Goal: Task Accomplishment & Management: Manage account settings

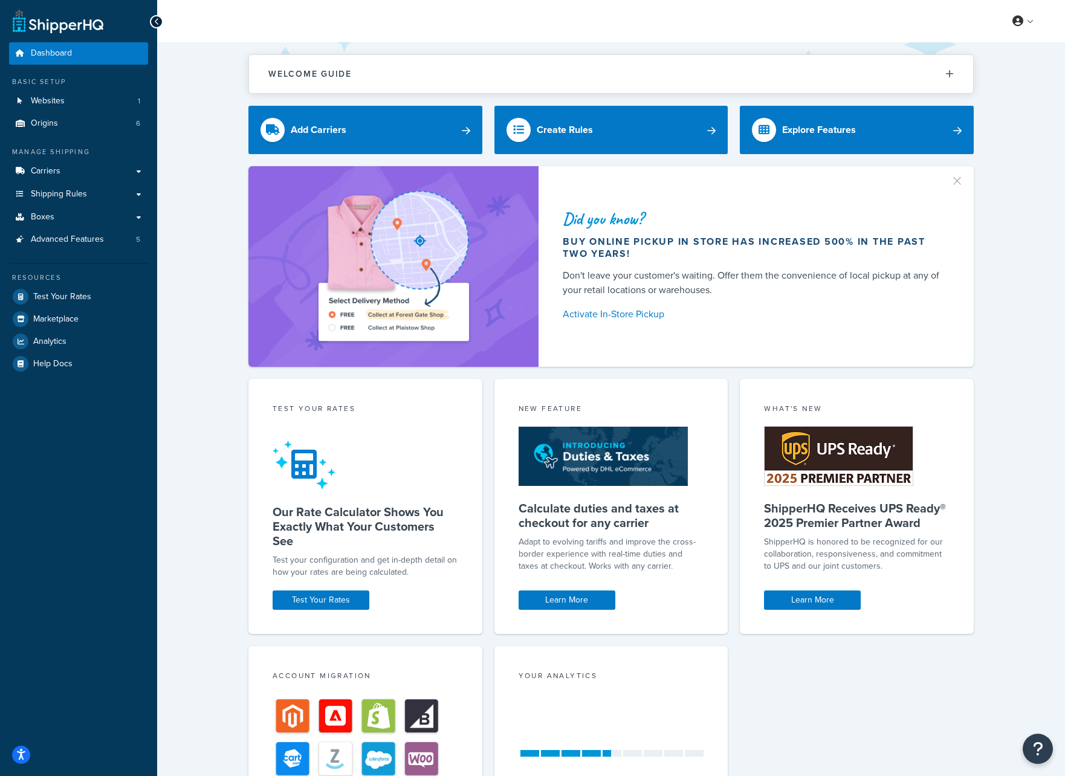
click at [962, 178] on button "button" at bounding box center [963, 176] width 3 height 3
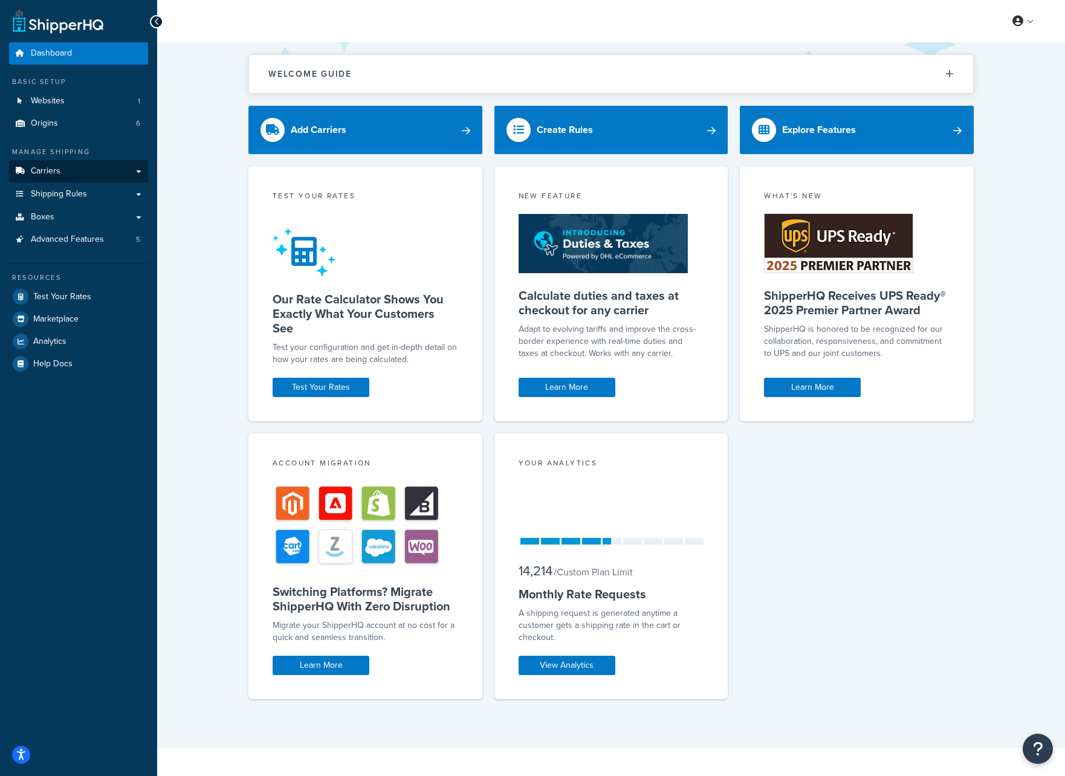
click at [67, 172] on link "Carriers" at bounding box center [78, 171] width 139 height 22
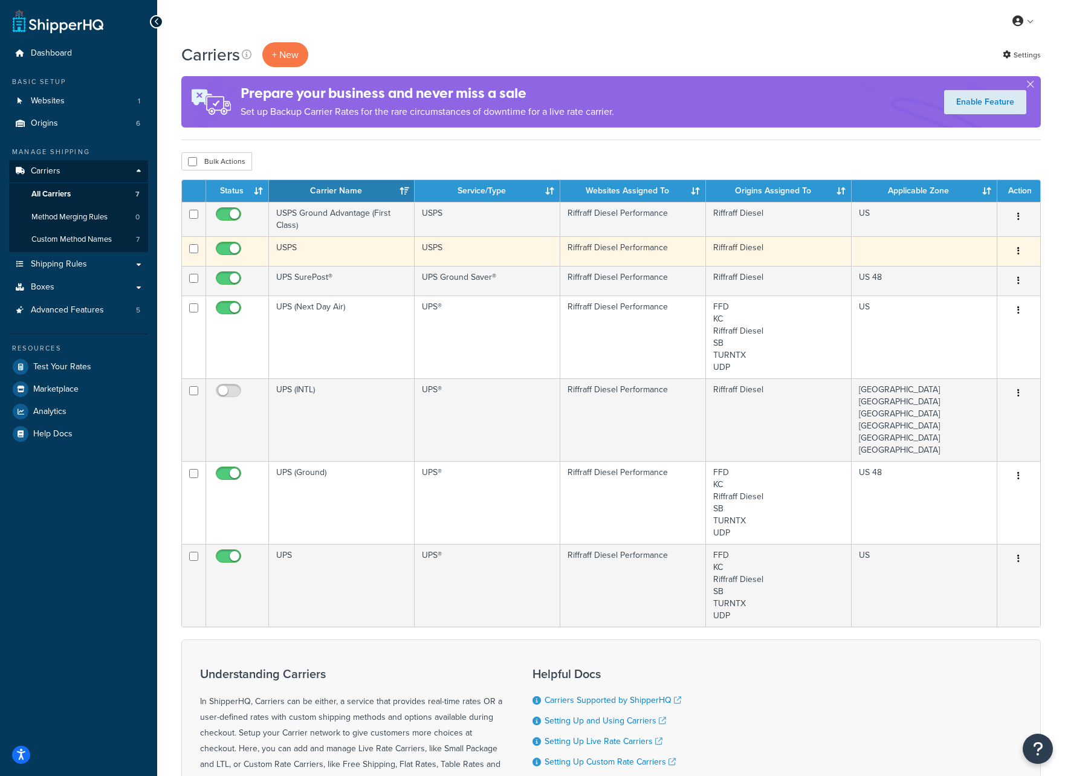
click at [349, 250] on td "USPS" at bounding box center [342, 251] width 146 height 30
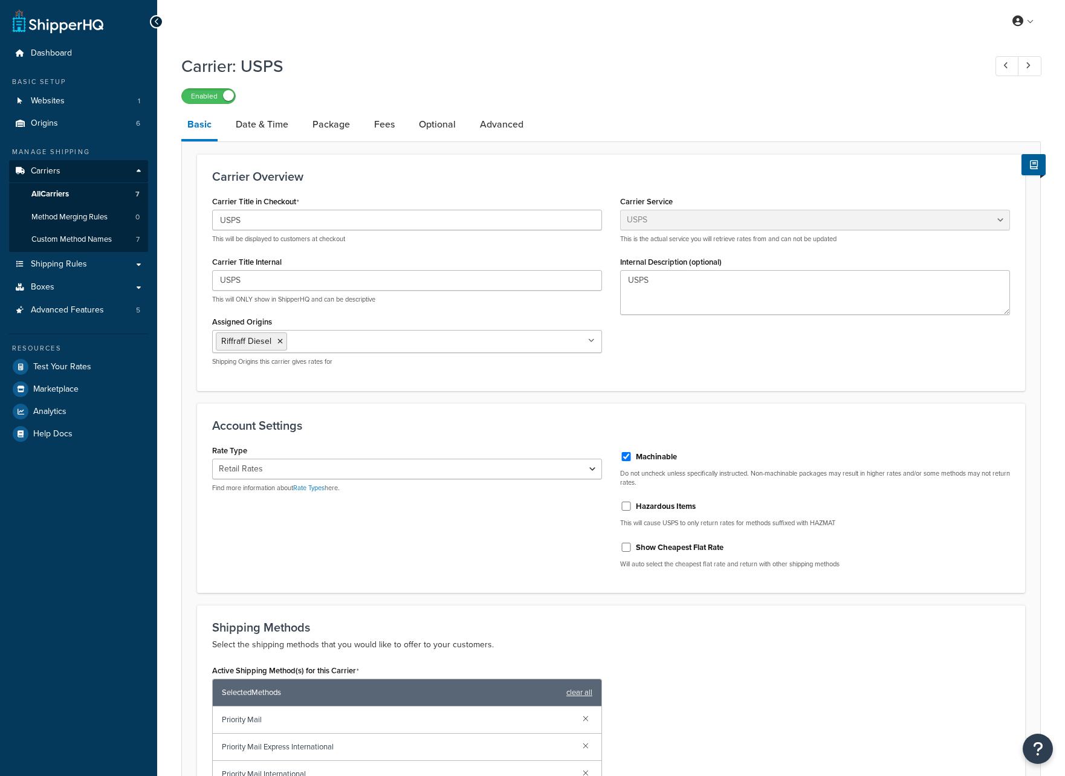
select select "usps"
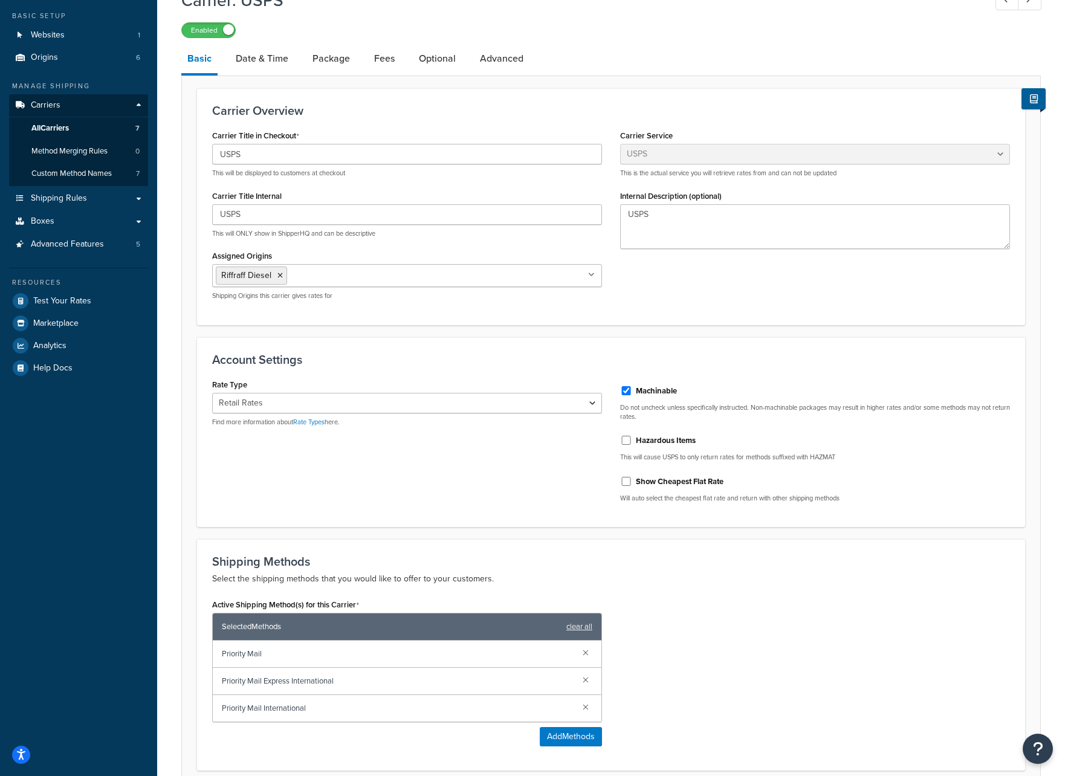
scroll to position [5, 0]
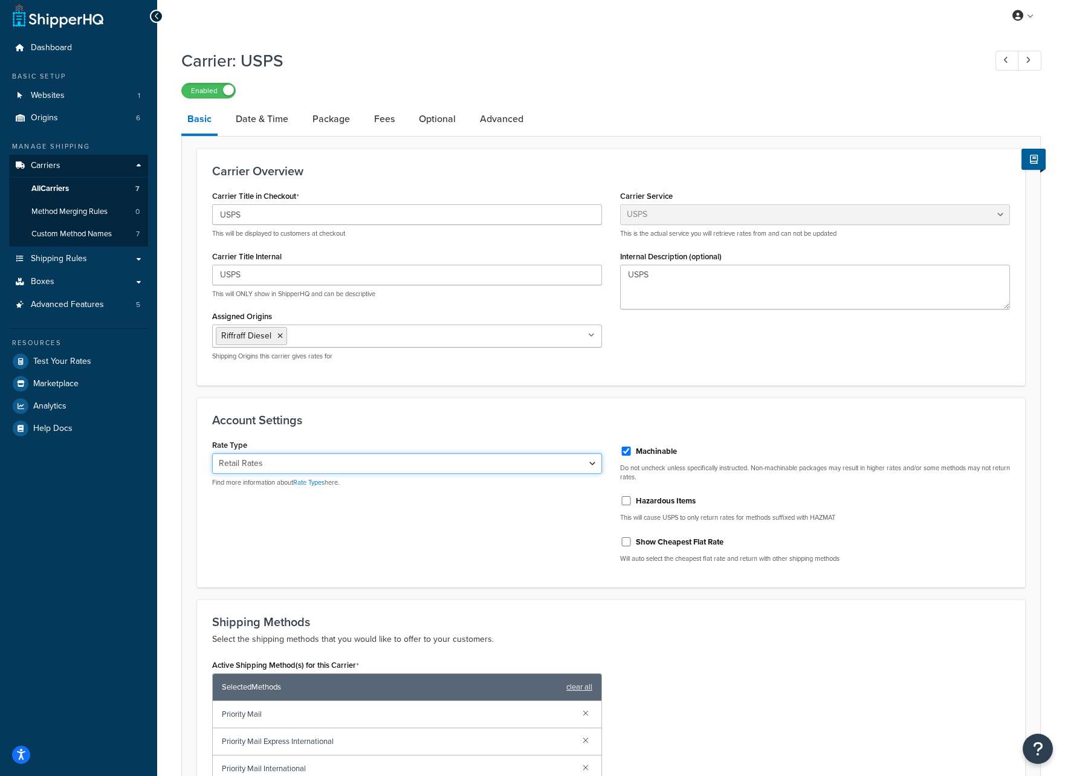
select select "ONLINE"
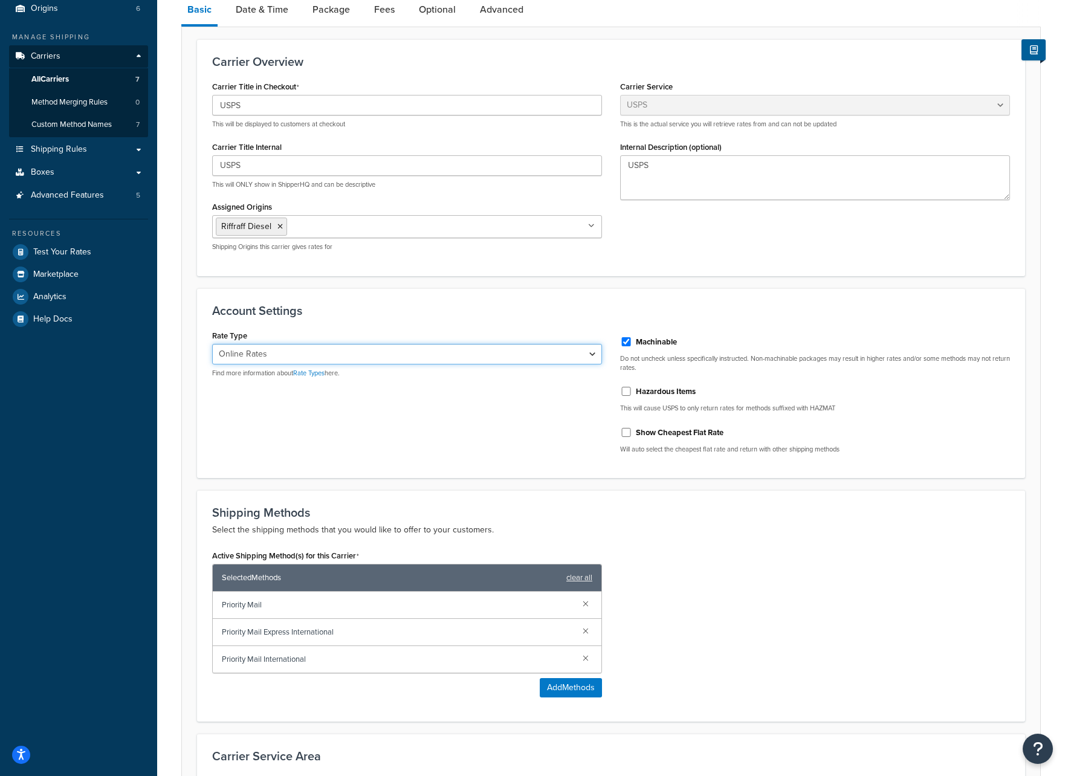
scroll to position [304, 0]
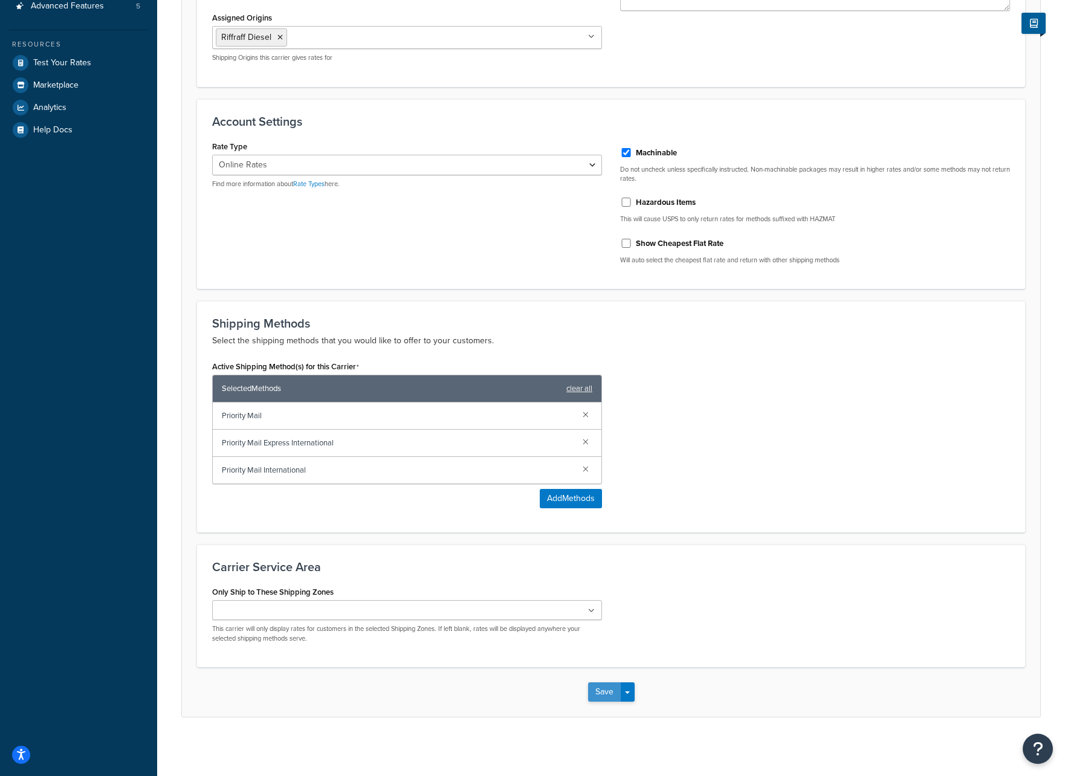
click at [605, 690] on button "Save" at bounding box center [604, 692] width 33 height 19
